Goal: Communication & Community: Participate in discussion

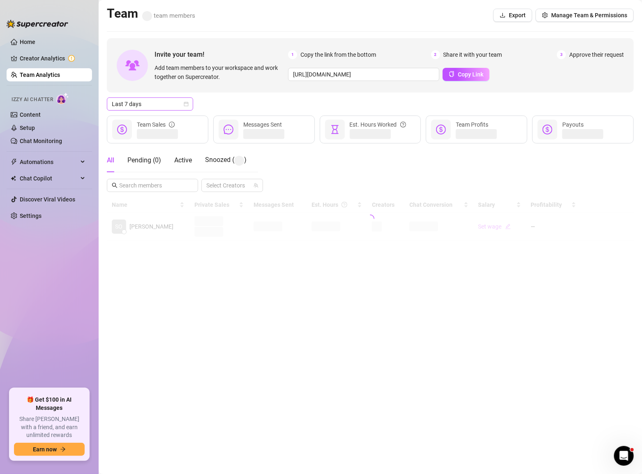
click at [185, 106] on icon "calendar" at bounding box center [186, 103] width 5 height 5
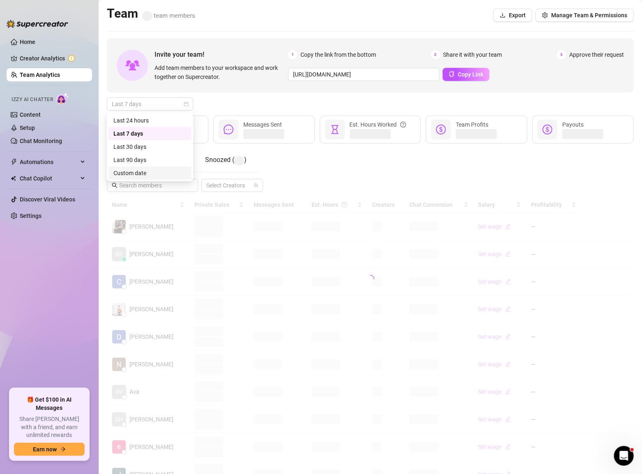
click at [137, 174] on div "Custom date" at bounding box center [149, 172] width 73 height 9
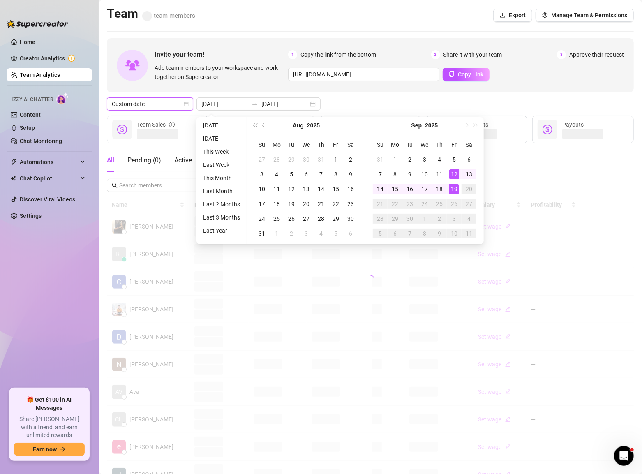
type input "[DATE]"
click at [453, 189] on div "19" at bounding box center [454, 189] width 10 height 10
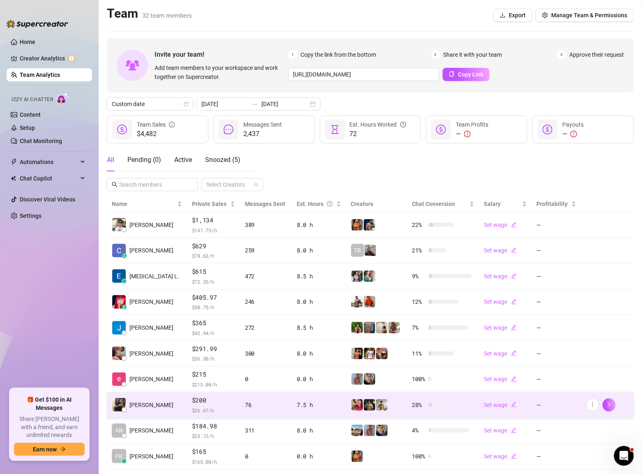
click at [245, 409] on div "76" at bounding box center [266, 404] width 42 height 9
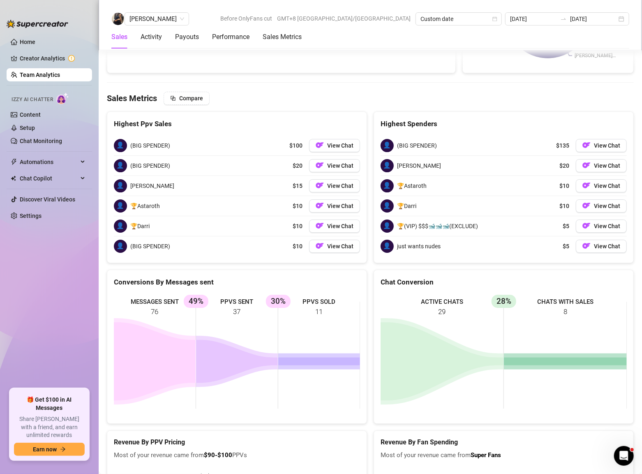
scroll to position [1319, 0]
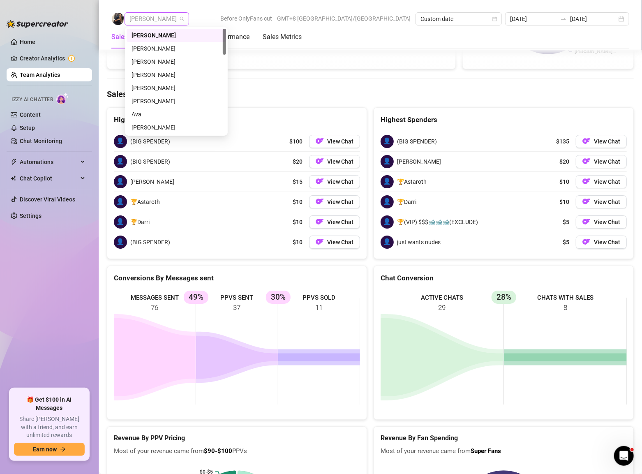
click at [163, 20] on span "[PERSON_NAME]" at bounding box center [156, 19] width 55 height 12
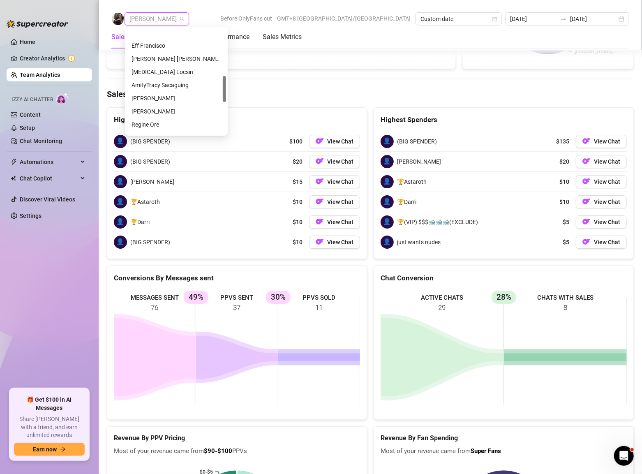
scroll to position [190, 0]
click at [146, 109] on div "Regine Ore" at bounding box center [176, 108] width 90 height 9
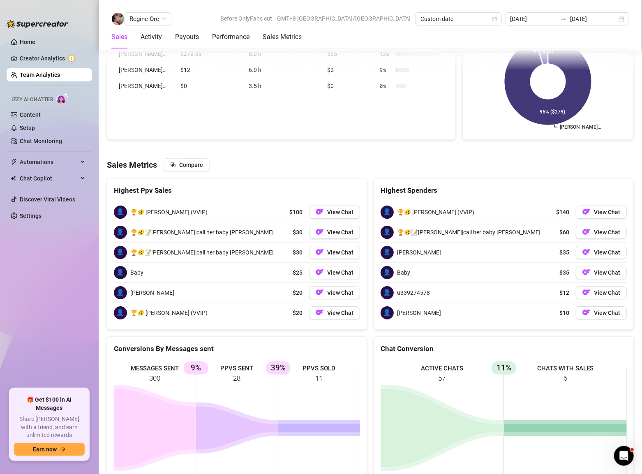
scroll to position [1261, 0]
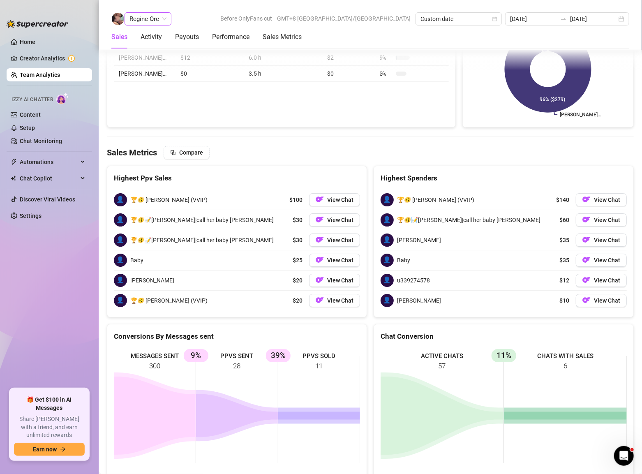
click at [159, 23] on span "Regine Ore" at bounding box center [147, 19] width 37 height 12
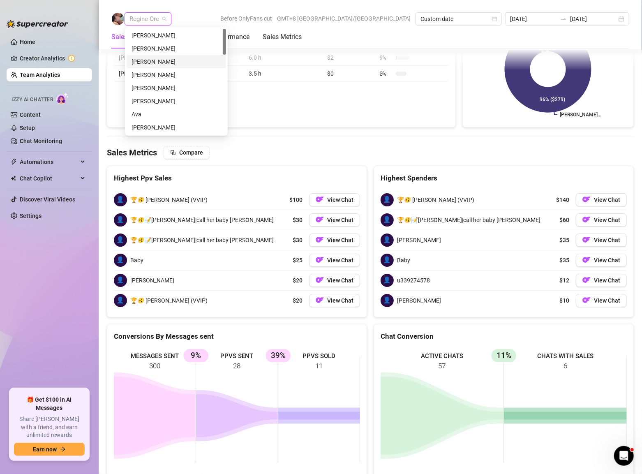
click at [172, 59] on div "[PERSON_NAME]" at bounding box center [176, 61] width 90 height 9
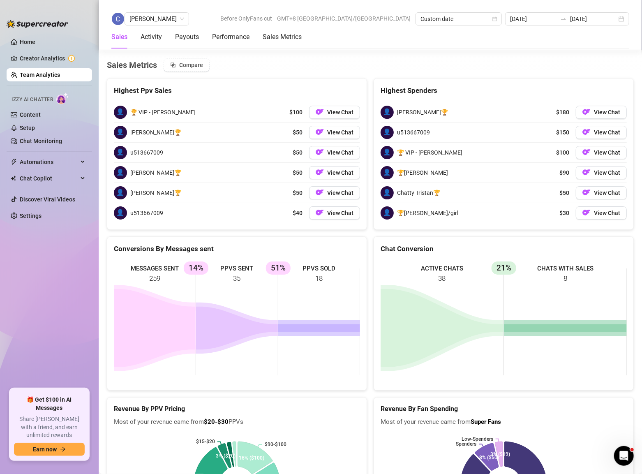
scroll to position [1335, 0]
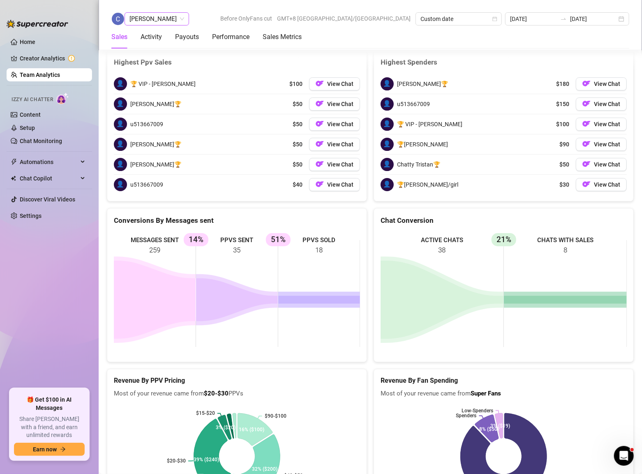
click at [175, 20] on span "[PERSON_NAME]" at bounding box center [156, 19] width 55 height 12
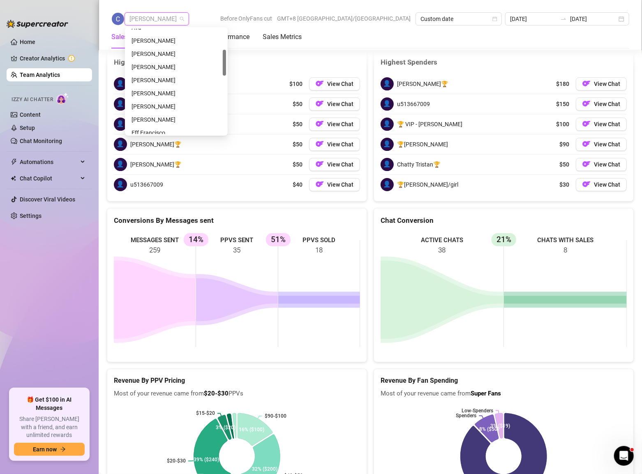
scroll to position [82, 0]
click at [143, 120] on div "[PERSON_NAME]" at bounding box center [176, 124] width 90 height 9
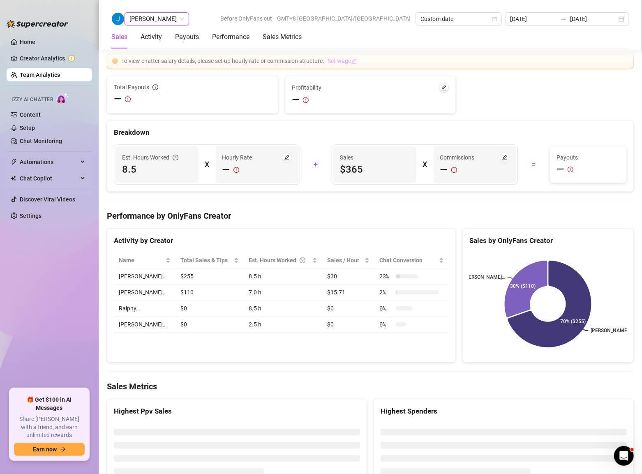
scroll to position [1253, 0]
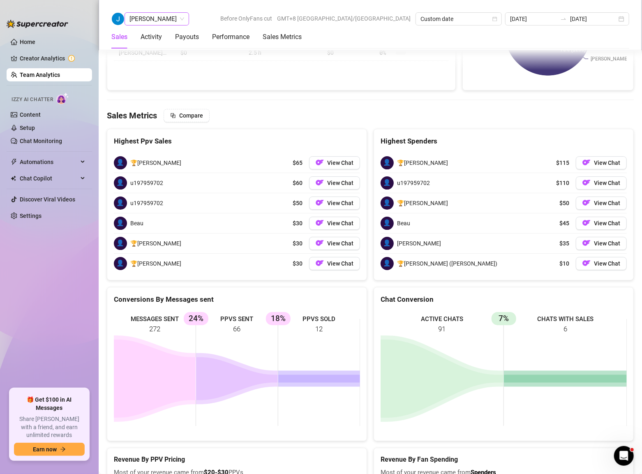
click at [160, 18] on span "[PERSON_NAME]" at bounding box center [156, 19] width 55 height 12
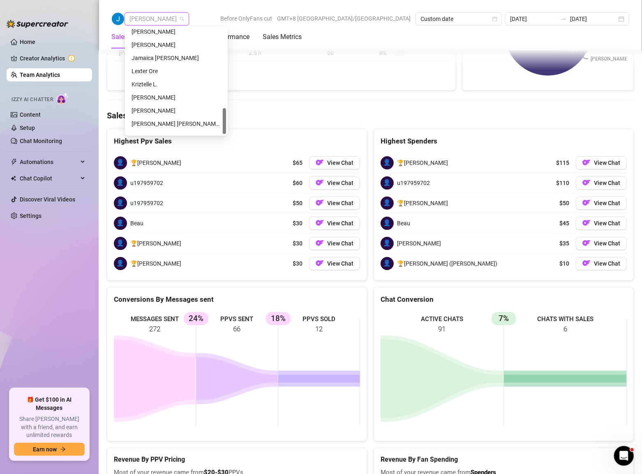
scroll to position [315, 0]
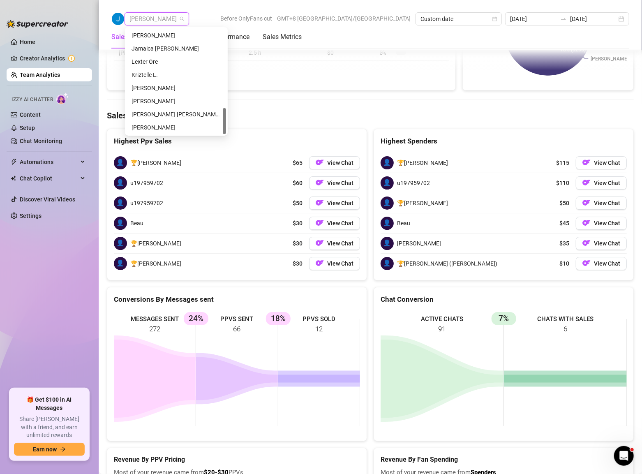
click at [158, 99] on div "[PERSON_NAME]" at bounding box center [176, 101] width 90 height 9
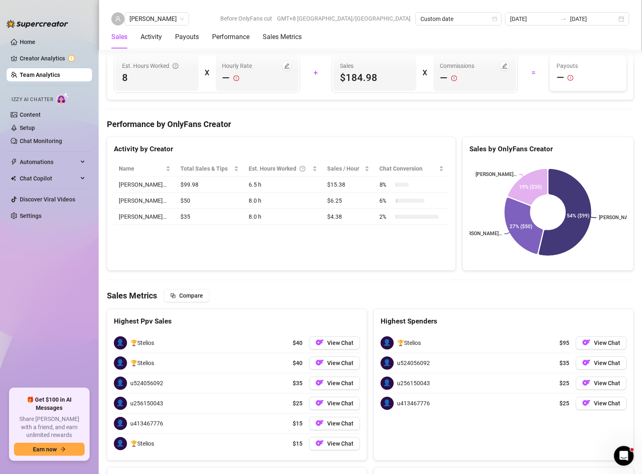
scroll to position [1114, 0]
